Goal: Navigation & Orientation: Find specific page/section

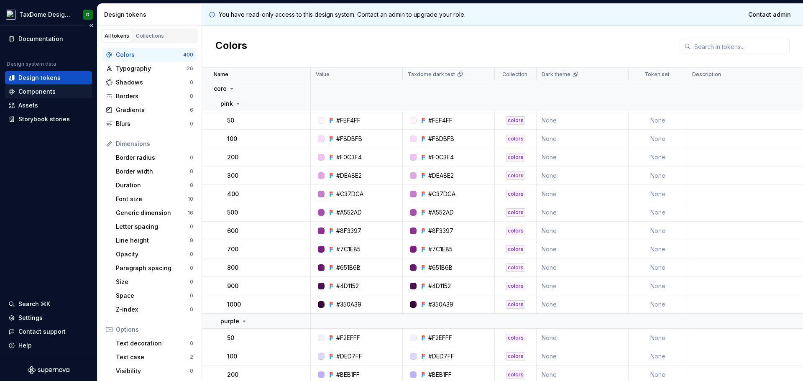
click at [36, 90] on div "Components" at bounding box center [36, 91] width 37 height 8
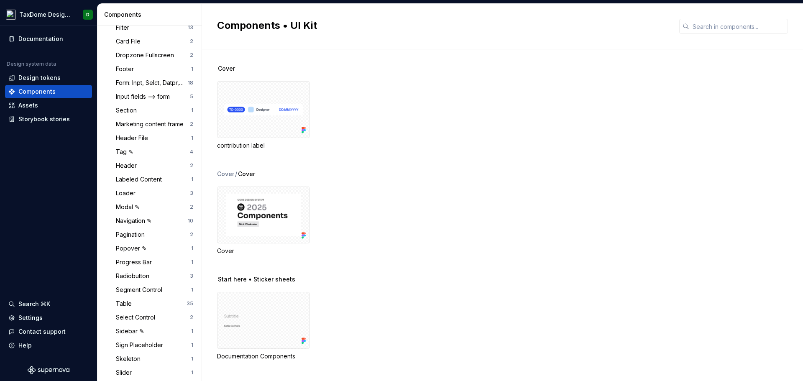
scroll to position [323, 0]
